Goal: Transaction & Acquisition: Purchase product/service

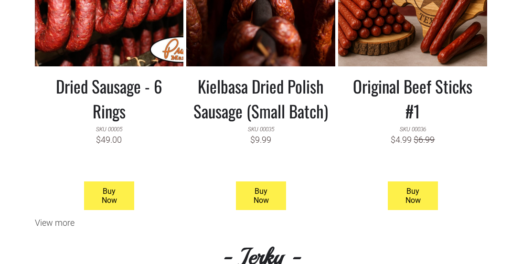
scroll to position [988, 0]
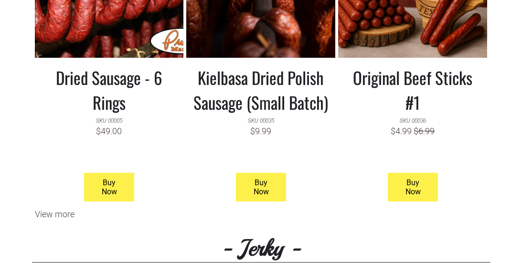
click at [410, 77] on h3 "Original Beef Sticks #1" at bounding box center [412, 90] width 135 height 50
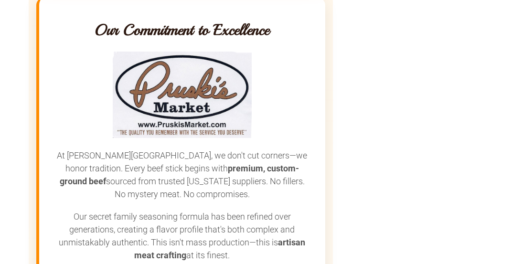
scroll to position [1100, 0]
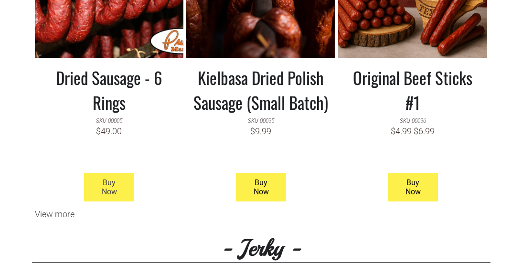
click at [116, 187] on span "Buy Now" at bounding box center [109, 187] width 48 height 28
